Goal: Task Accomplishment & Management: Manage account settings

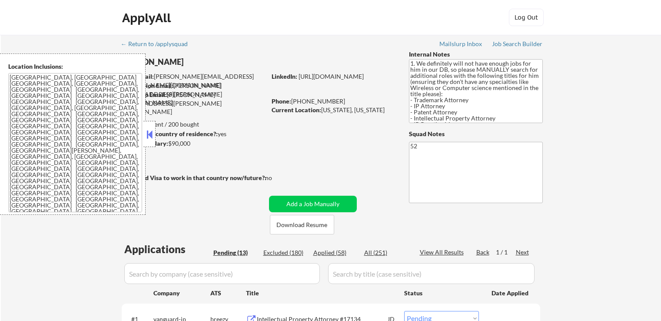
select select ""pending""
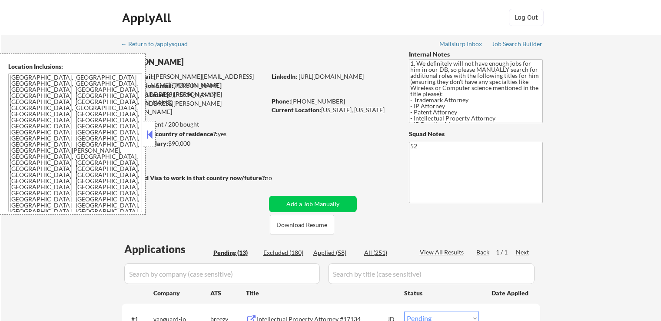
select select ""pending""
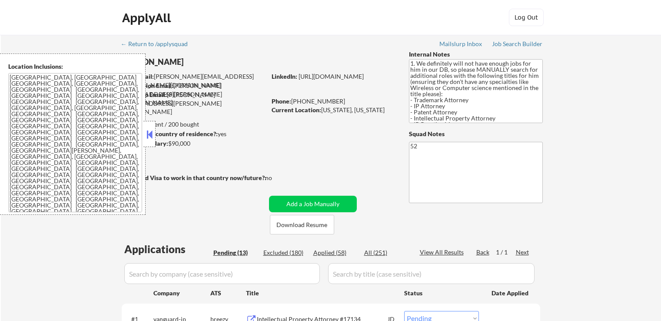
select select ""pending""
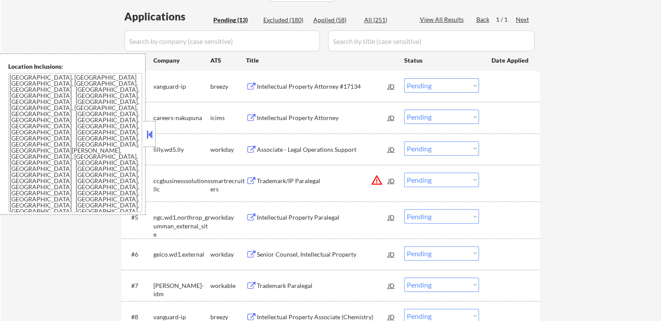
scroll to position [217, 0]
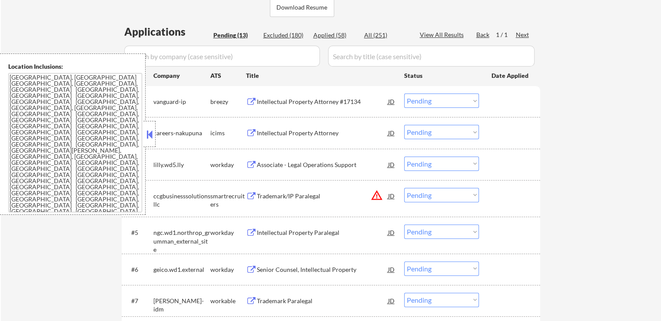
click at [249, 100] on button at bounding box center [251, 102] width 11 height 8
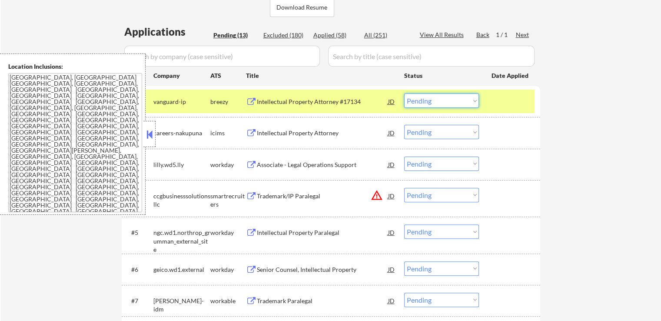
click at [441, 101] on select "Choose an option... Pending Applied Excluded (Questions) Excluded (Expired) Exc…" at bounding box center [441, 100] width 75 height 14
click at [404, 93] on select "Choose an option... Pending Applied Excluded (Questions) Excluded (Expired) Exc…" at bounding box center [441, 100] width 75 height 14
select select ""pending""
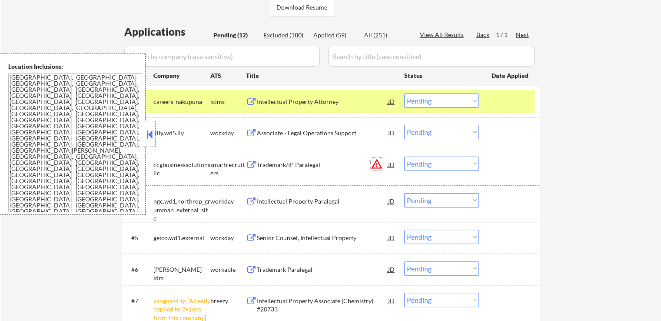
click at [377, 163] on button "warning_amber" at bounding box center [376, 164] width 12 height 12
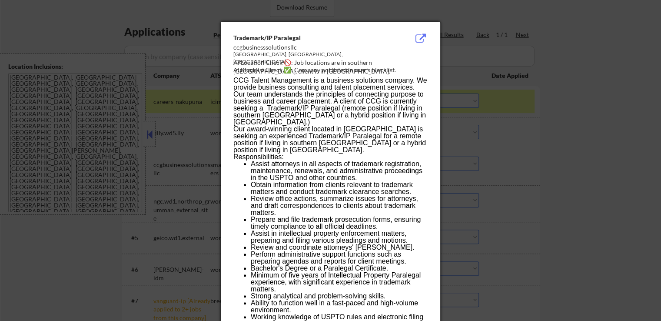
click at [491, 73] on div at bounding box center [330, 160] width 661 height 321
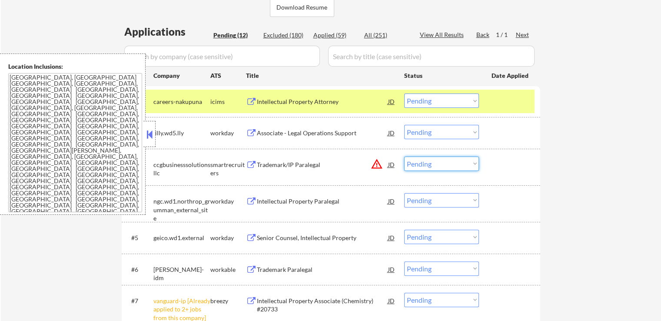
click at [426, 167] on select "Choose an option... Pending Applied Excluded (Questions) Excluded (Expired) Exc…" at bounding box center [441, 163] width 75 height 14
click at [404, 156] on select "Choose an option... Pending Applied Excluded (Questions) Excluded (Expired) Exc…" at bounding box center [441, 163] width 75 height 14
select select ""pending""
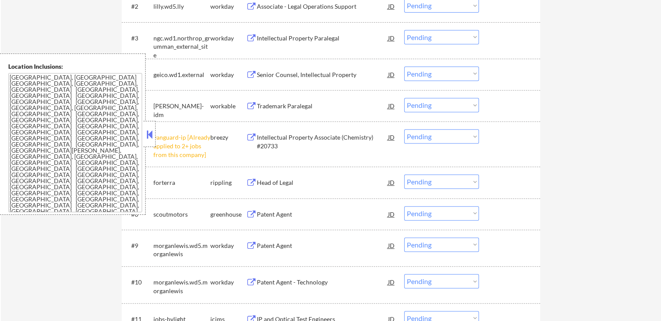
scroll to position [347, 0]
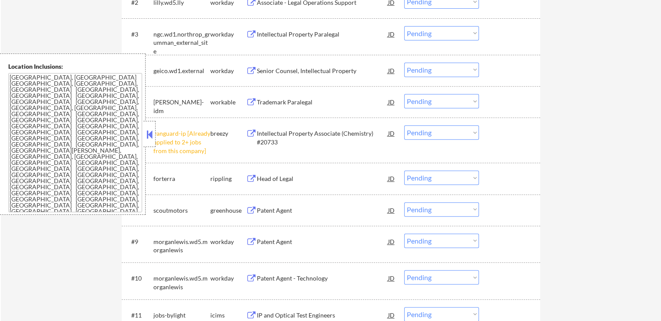
click at [423, 133] on select "Choose an option... Pending Applied Excluded (Questions) Excluded (Expired) Exc…" at bounding box center [441, 132] width 75 height 14
click at [404, 125] on select "Choose an option... Pending Applied Excluded (Questions) Excluded (Expired) Exc…" at bounding box center [441, 132] width 75 height 14
select select ""pending""
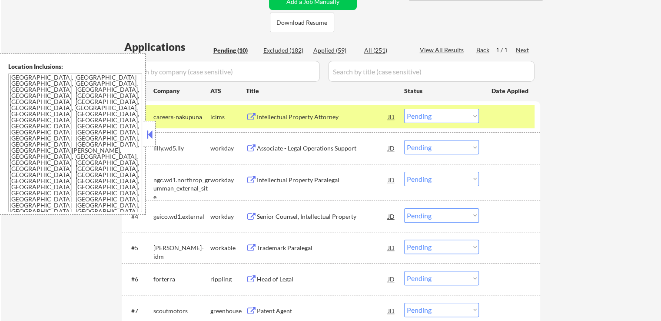
scroll to position [217, 0]
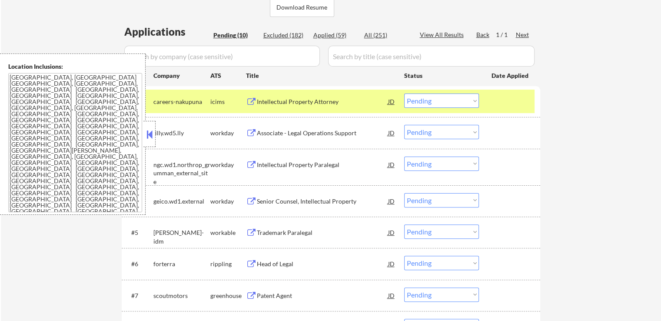
click at [253, 100] on button at bounding box center [251, 102] width 11 height 8
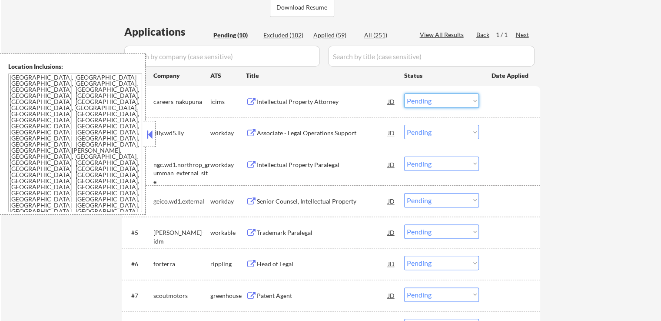
click at [438, 100] on select "Choose an option... Pending Applied Excluded (Questions) Excluded (Expired) Exc…" at bounding box center [441, 100] width 75 height 14
click at [404, 93] on select "Choose an option... Pending Applied Excluded (Questions) Excluded (Expired) Exc…" at bounding box center [441, 100] width 75 height 14
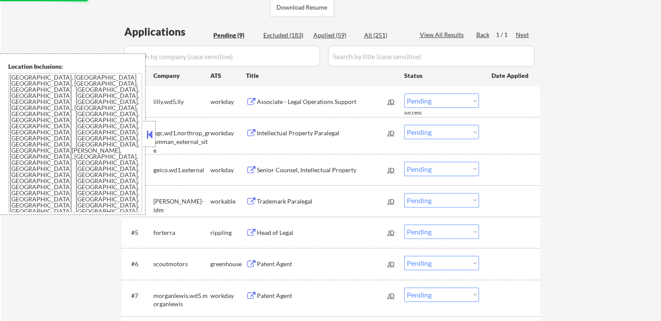
click at [252, 99] on button at bounding box center [251, 102] width 11 height 8
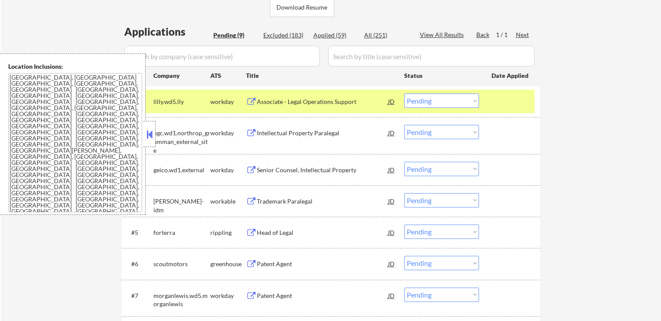
click at [429, 98] on select "Choose an option... Pending Applied Excluded (Questions) Excluded (Expired) Exc…" at bounding box center [441, 100] width 75 height 14
click at [404, 93] on select "Choose an option... Pending Applied Excluded (Questions) Excluded (Expired) Exc…" at bounding box center [441, 100] width 75 height 14
click at [249, 129] on button at bounding box center [251, 133] width 11 height 8
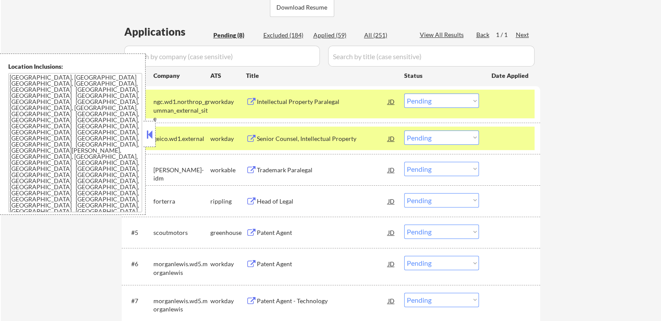
drag, startPoint x: 438, startPoint y: 102, endPoint x: 436, endPoint y: 106, distance: 5.2
click at [438, 102] on select "Choose an option... Pending Applied Excluded (Questions) Excluded (Expired) Exc…" at bounding box center [441, 100] width 75 height 14
click at [404, 93] on select "Choose an option... Pending Applied Excluded (Questions) Excluded (Expired) Exc…" at bounding box center [441, 100] width 75 height 14
click at [251, 136] on button at bounding box center [251, 139] width 11 height 8
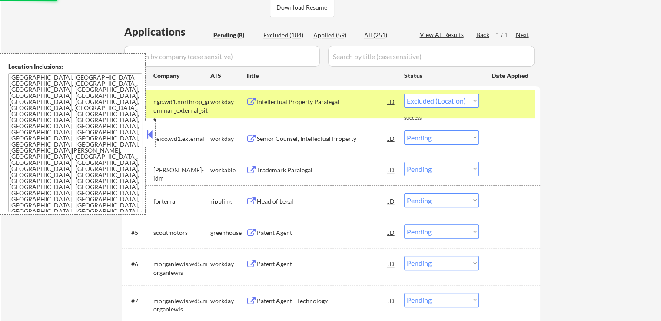
select select ""pending""
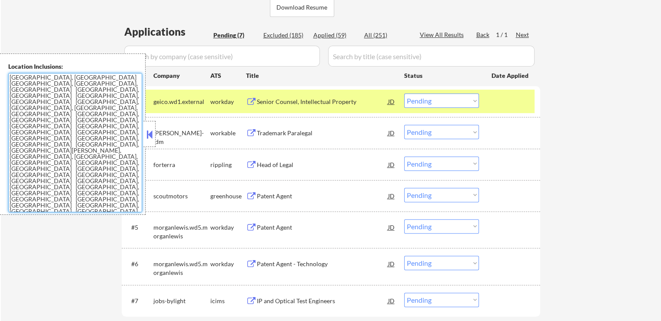
click at [247, 94] on div "Senior Counsel, Intellectual Property JD" at bounding box center [321, 101] width 150 height 16
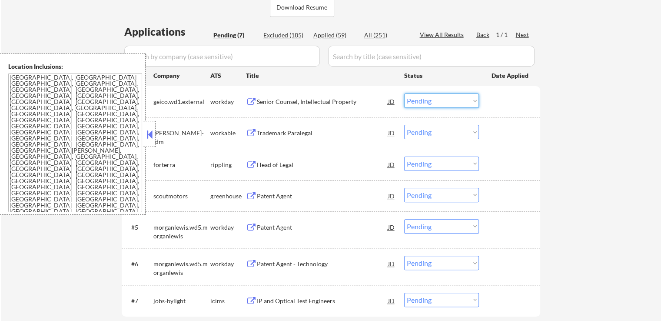
drag, startPoint x: 446, startPoint y: 95, endPoint x: 443, endPoint y: 106, distance: 11.5
click at [446, 98] on select "Choose an option... Pending Applied Excluded (Questions) Excluded (Expired) Exc…" at bounding box center [441, 100] width 75 height 14
click at [404, 93] on select "Choose an option... Pending Applied Excluded (Questions) Excluded (Expired) Exc…" at bounding box center [441, 100] width 75 height 14
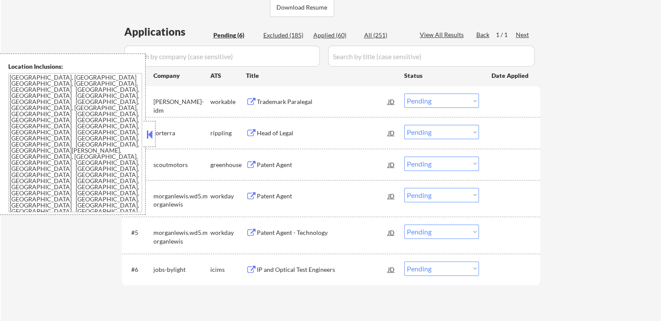
click at [250, 96] on div "Trademark Paralegal JD" at bounding box center [321, 101] width 150 height 16
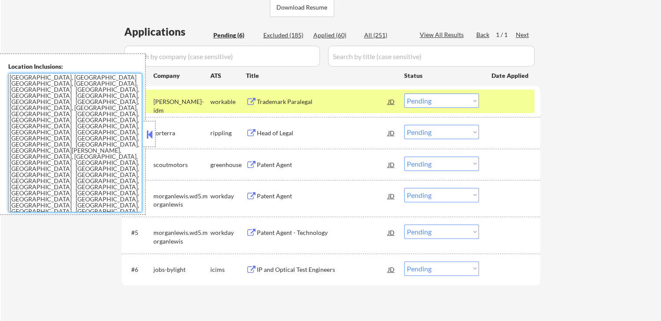
drag, startPoint x: 415, startPoint y: 97, endPoint x: 415, endPoint y: 106, distance: 8.7
click at [415, 96] on select "Choose an option... Pending Applied Excluded (Questions) Excluded (Expired) Exc…" at bounding box center [441, 100] width 75 height 14
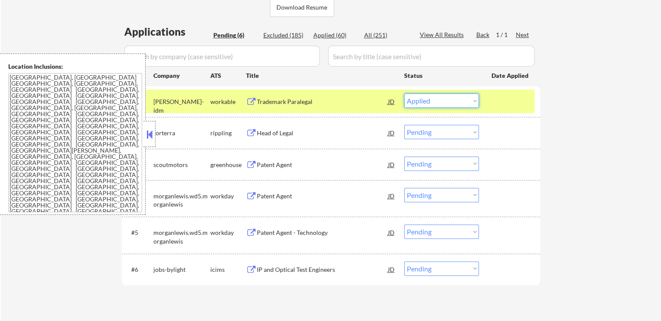
click at [404, 93] on select "Choose an option... Pending Applied Excluded (Questions) Excluded (Expired) Exc…" at bounding box center [441, 100] width 75 height 14
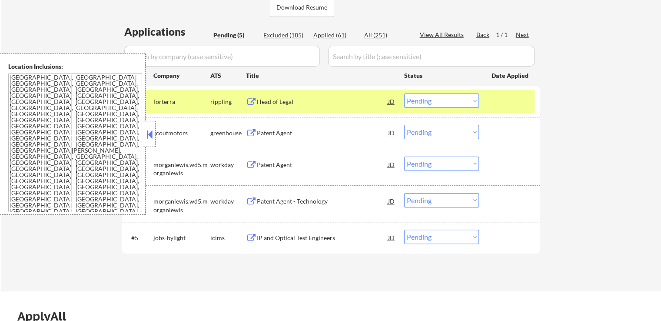
click at [255, 101] on button at bounding box center [251, 102] width 11 height 8
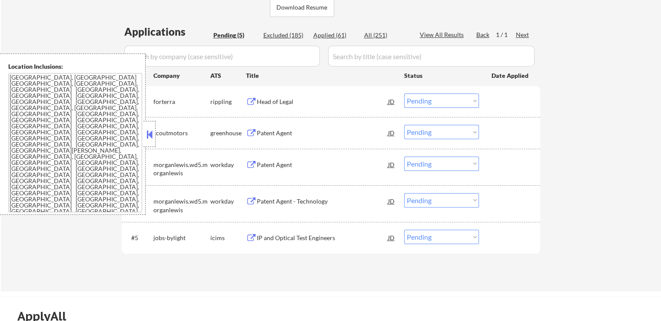
click at [429, 106] on select "Choose an option... Pending Applied Excluded (Questions) Excluded (Expired) Exc…" at bounding box center [441, 100] width 75 height 14
click at [404, 93] on select "Choose an option... Pending Applied Excluded (Questions) Excluded (Expired) Exc…" at bounding box center [441, 100] width 75 height 14
click at [248, 134] on button at bounding box center [251, 133] width 11 height 8
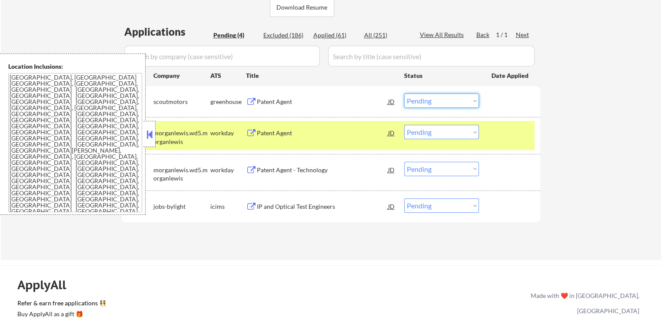
click at [444, 95] on select "Choose an option... Pending Applied Excluded (Questions) Excluded (Expired) Exc…" at bounding box center [441, 100] width 75 height 14
click at [404, 93] on select "Choose an option... Pending Applied Excluded (Questions) Excluded (Expired) Exc…" at bounding box center [441, 100] width 75 height 14
click at [254, 131] on button at bounding box center [251, 133] width 11 height 8
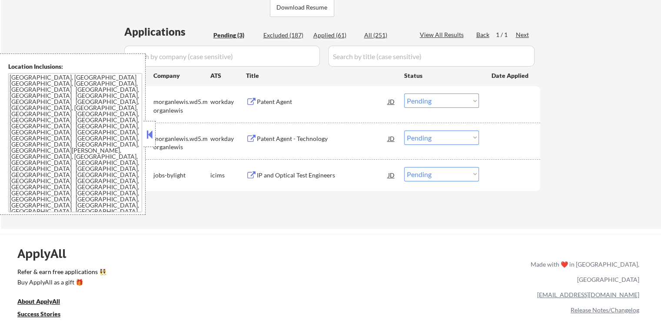
click at [437, 100] on select "Choose an option... Pending Applied Excluded (Questions) Excluded (Expired) Exc…" at bounding box center [441, 100] width 75 height 14
click at [404, 93] on select "Choose an option... Pending Applied Excluded (Questions) Excluded (Expired) Exc…" at bounding box center [441, 100] width 75 height 14
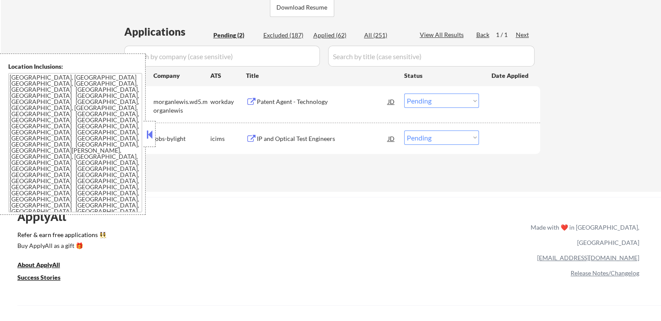
click at [251, 96] on div "Patent Agent - Technology JD" at bounding box center [321, 101] width 150 height 16
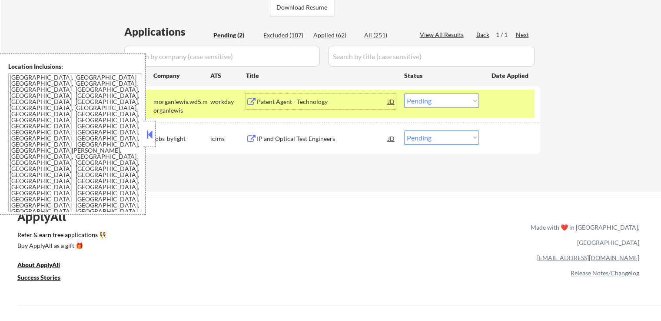
click at [430, 103] on select "Choose an option... Pending Applied Excluded (Questions) Excluded (Expired) Exc…" at bounding box center [441, 100] width 75 height 14
click at [404, 93] on select "Choose an option... Pending Applied Excluded (Questions) Excluded (Expired) Exc…" at bounding box center [441, 100] width 75 height 14
click at [248, 136] on button at bounding box center [251, 139] width 11 height 8
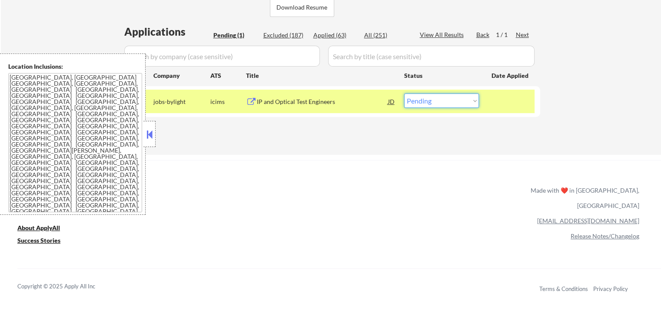
click at [425, 102] on select "Choose an option... Pending Applied Excluded (Questions) Excluded (Expired) Exc…" at bounding box center [441, 100] width 75 height 14
select select ""excluded__location_""
click at [404, 93] on select "Choose an option... Pending Applied Excluded (Questions) Excluded (Expired) Exc…" at bounding box center [441, 100] width 75 height 14
